Goal: Book appointment/travel/reservation

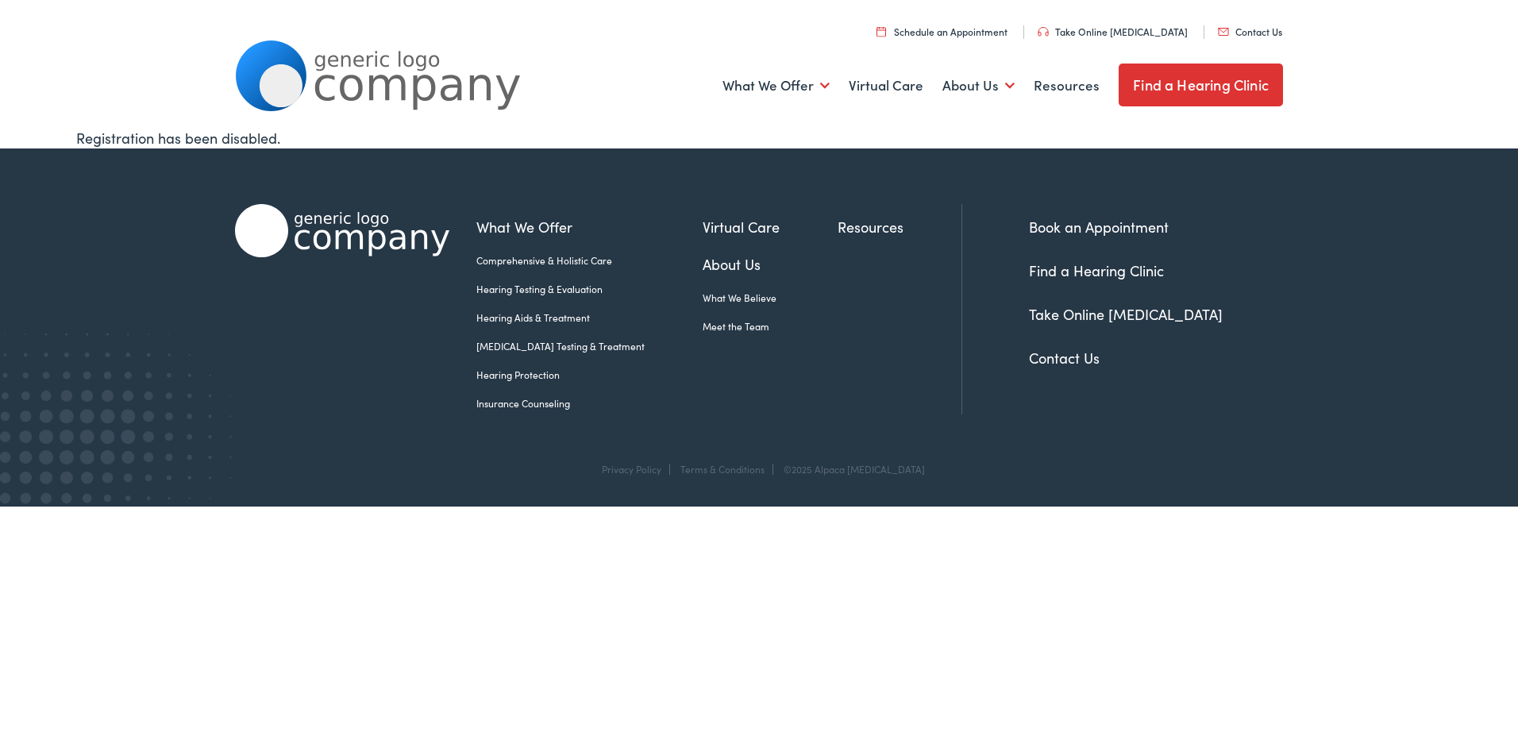
click at [1161, 71] on link "Find a Hearing Clinic" at bounding box center [1201, 85] width 164 height 43
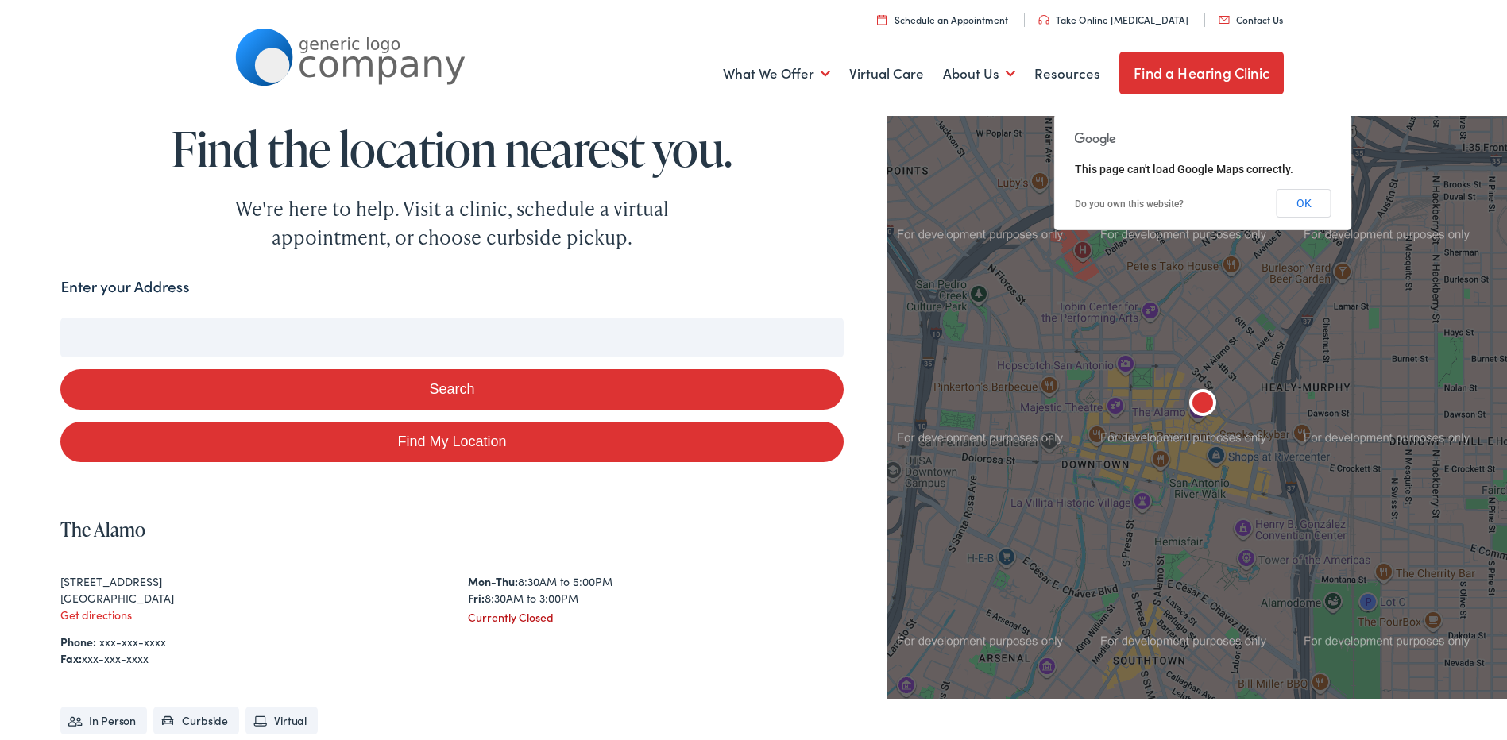
click at [149, 324] on input "Enter your Address" at bounding box center [451, 334] width 782 height 40
type input "10"
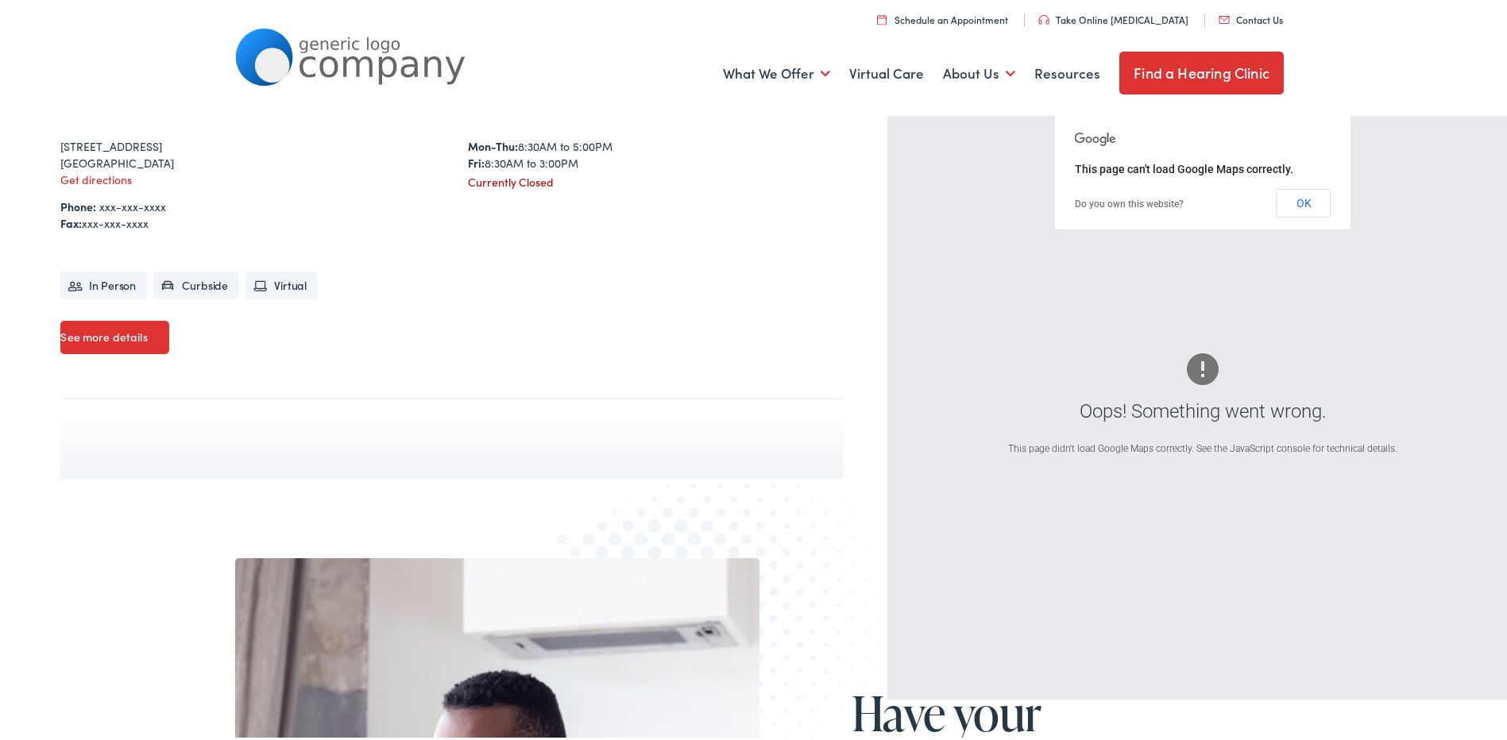
scroll to position [12, 0]
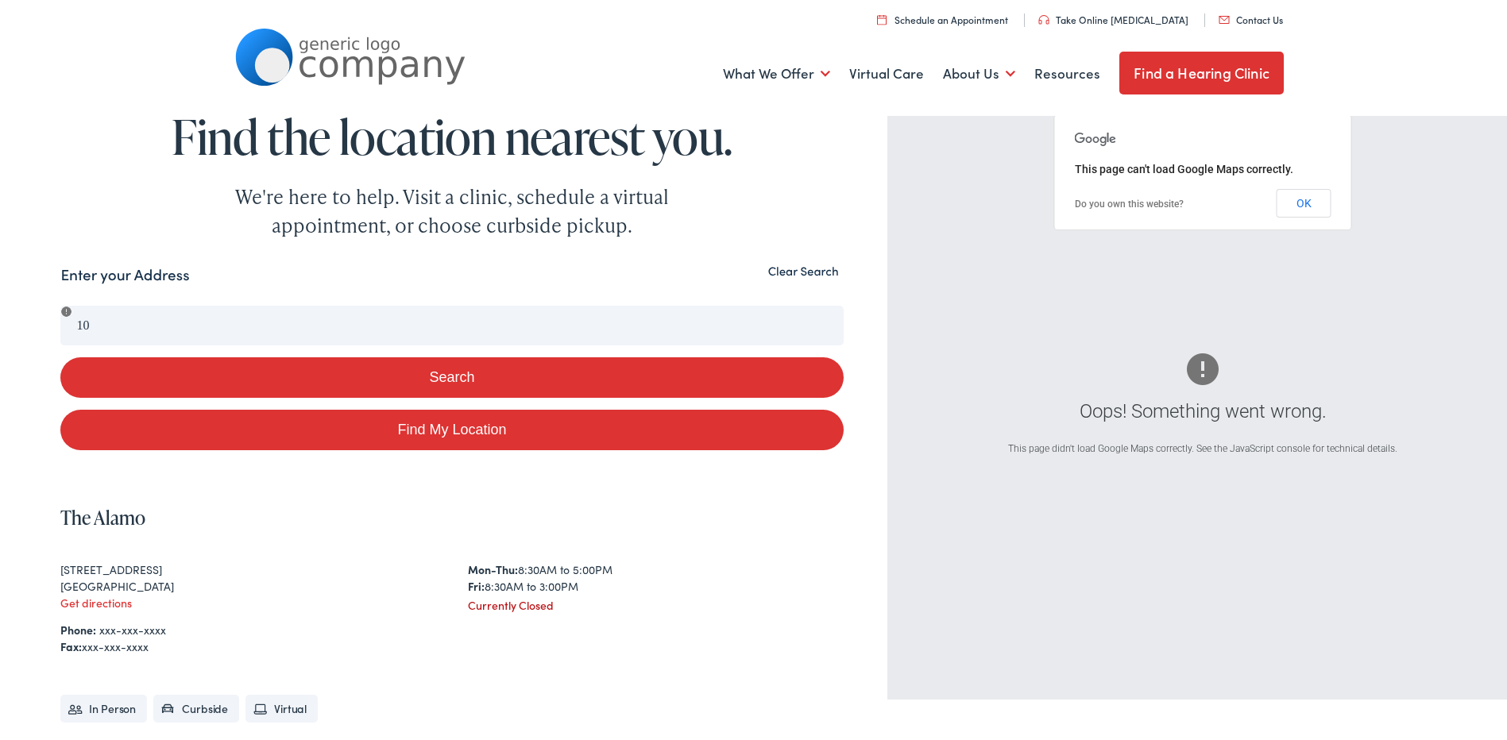
click at [41, 318] on div "Search Enter your Address 10 Search Find My Location Clear Search Oops! Somethi…" at bounding box center [759, 579] width 1518 height 639
